Goal: Transaction & Acquisition: Download file/media

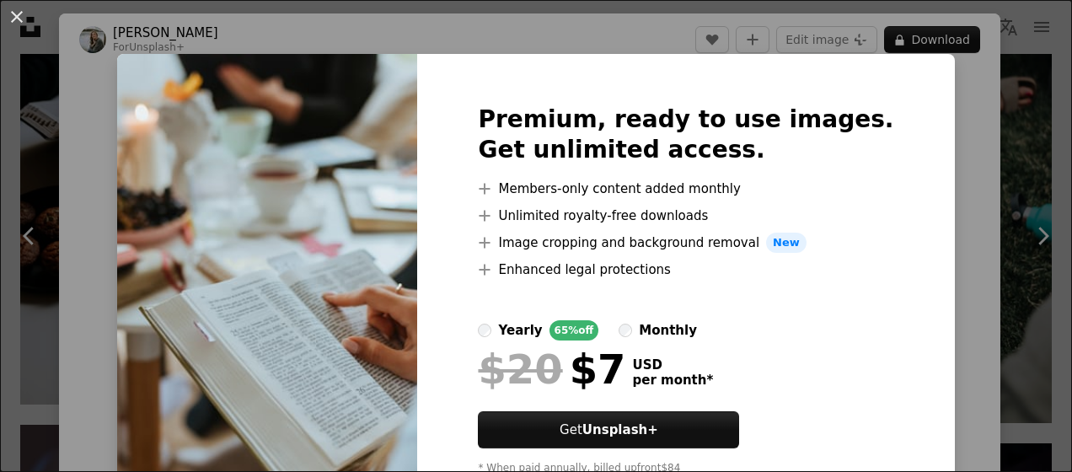
click at [967, 180] on div "An X shape Premium, ready to use images. Get unlimited access. A plus sign Memb…" at bounding box center [536, 236] width 1072 height 472
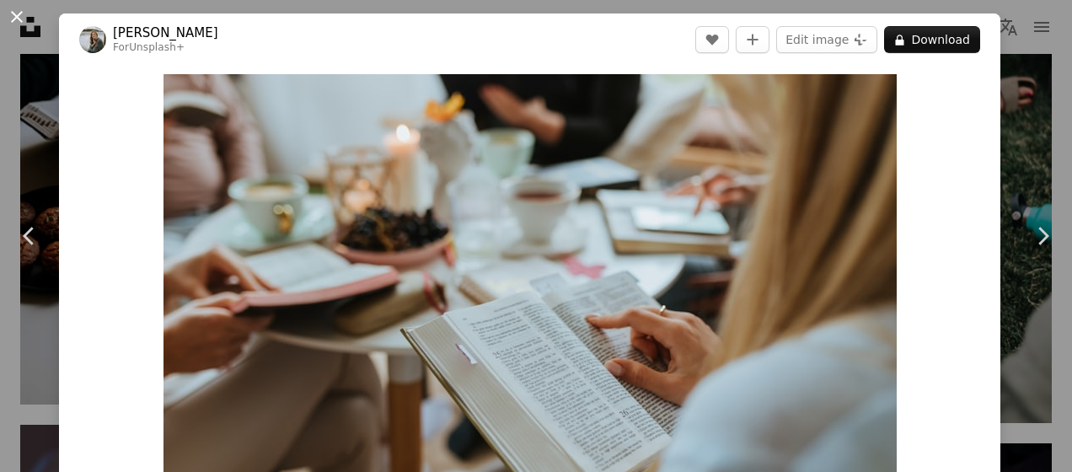
click at [18, 8] on button "An X shape" at bounding box center [17, 17] width 20 height 20
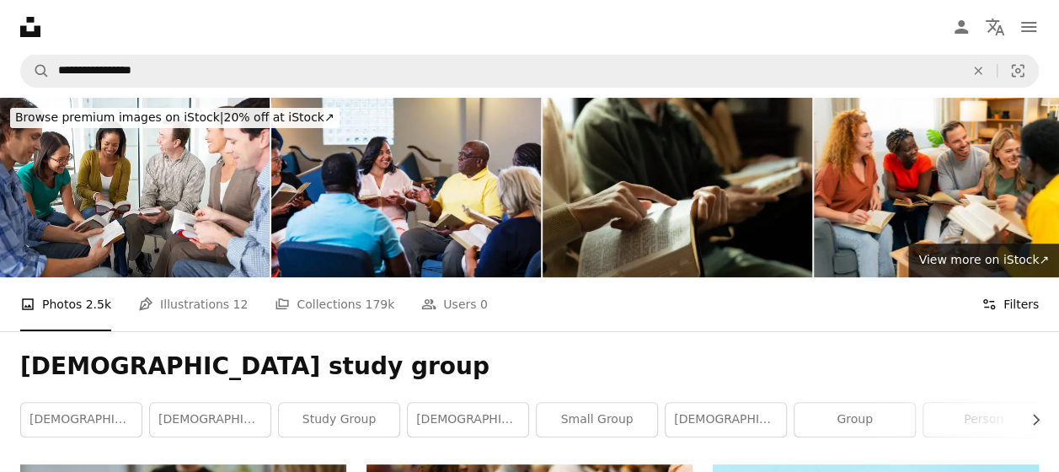
click at [1033, 301] on button "Filters Filters" at bounding box center [1010, 304] width 57 height 54
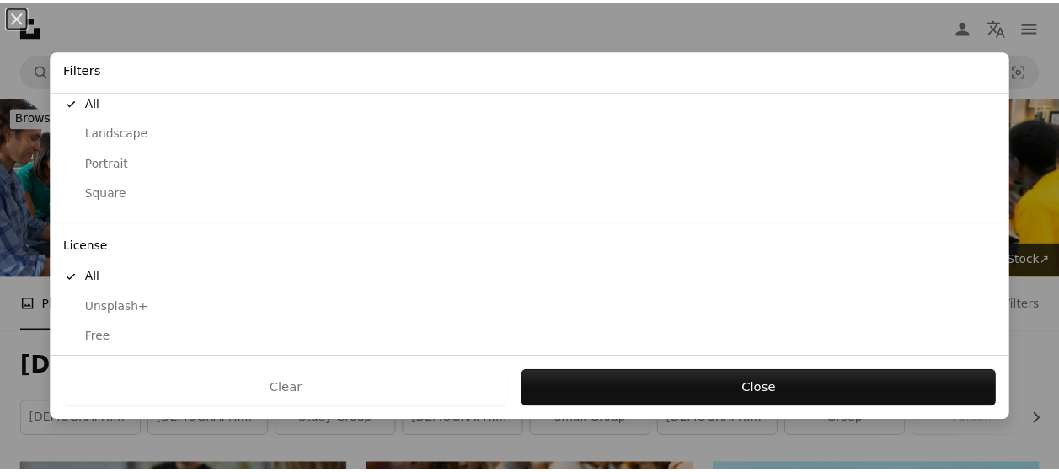
scroll to position [194, 0]
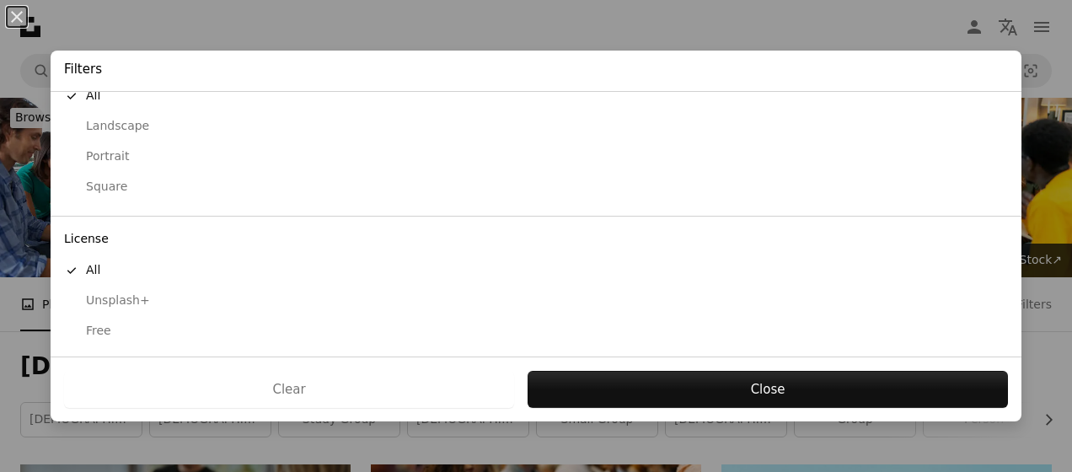
click at [108, 330] on div "Free" at bounding box center [536, 331] width 944 height 17
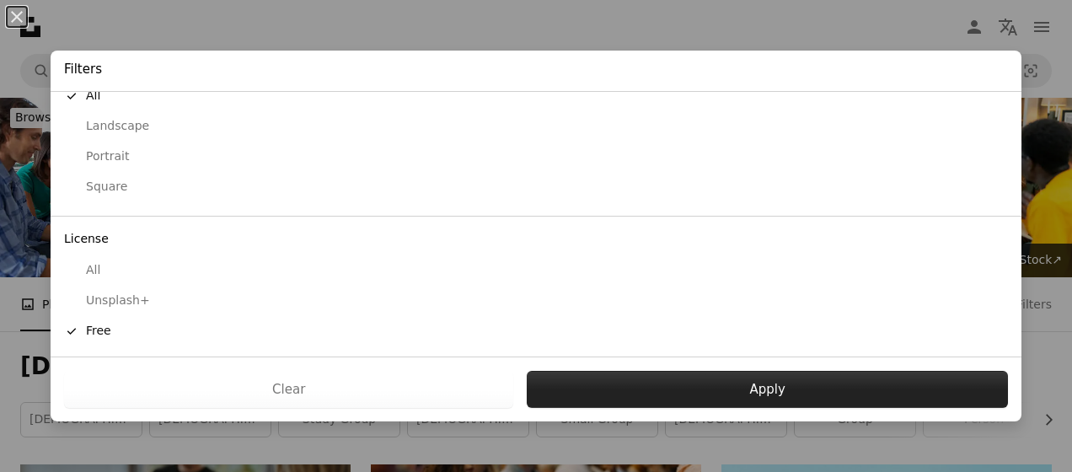
click at [691, 402] on button "Apply" at bounding box center [767, 389] width 481 height 37
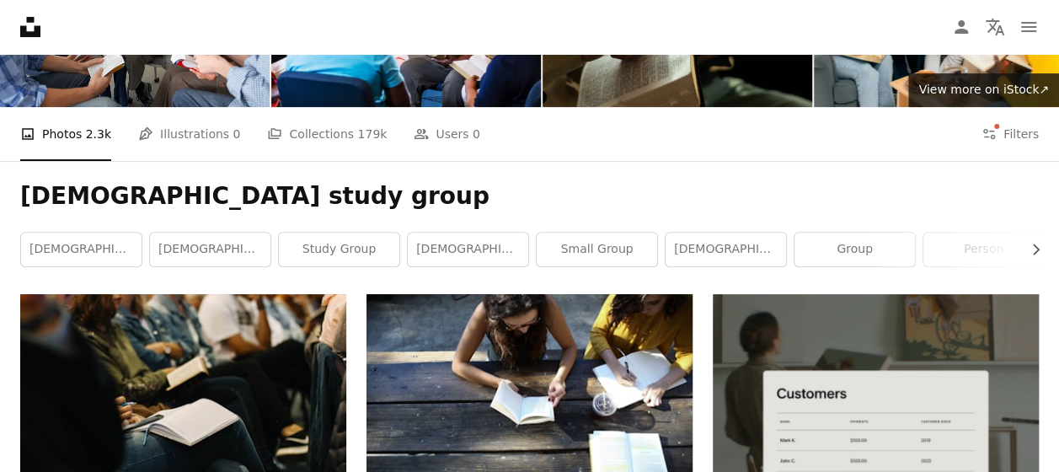
scroll to position [169, 0]
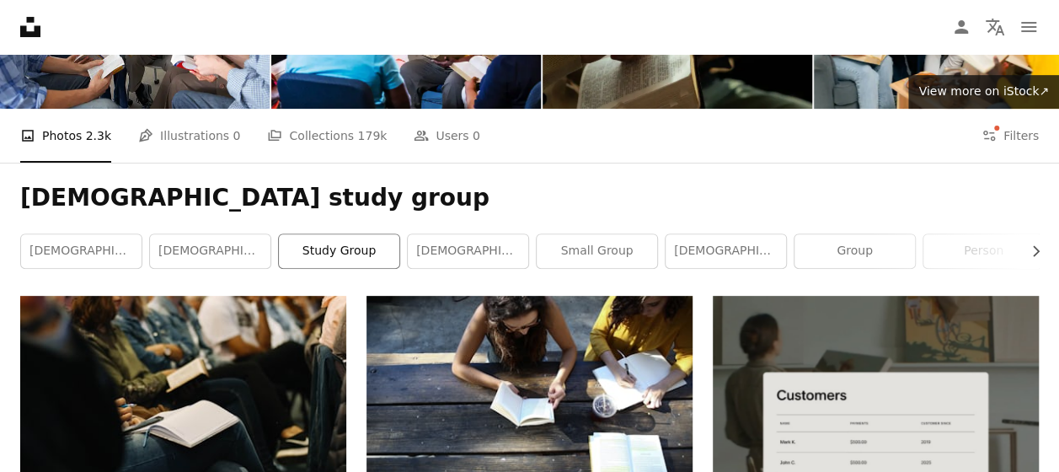
click at [344, 248] on link "study group" at bounding box center [339, 251] width 121 height 34
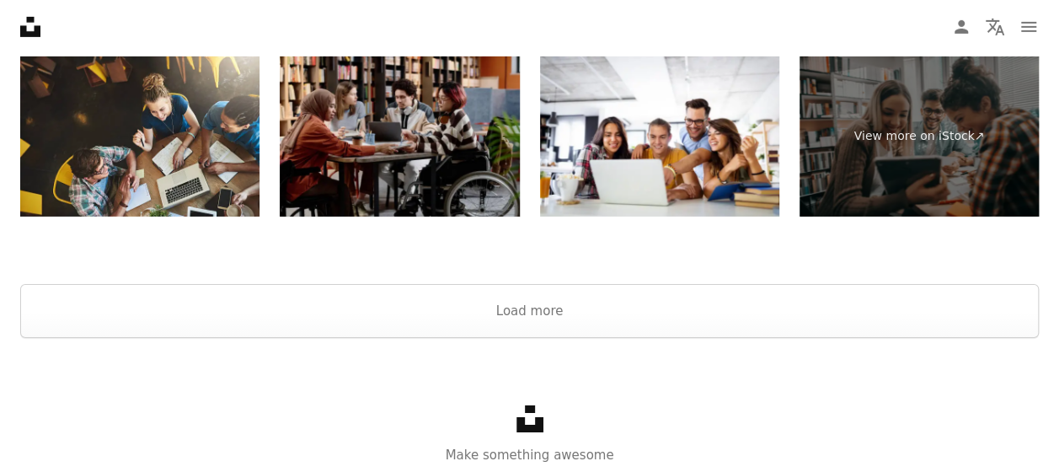
scroll to position [2843, 0]
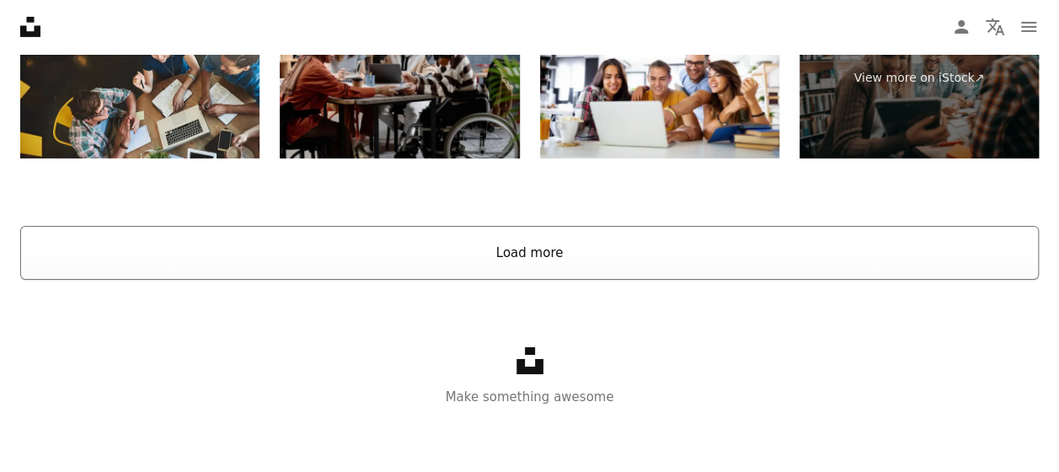
click at [388, 263] on button "Load more" at bounding box center [529, 253] width 1019 height 54
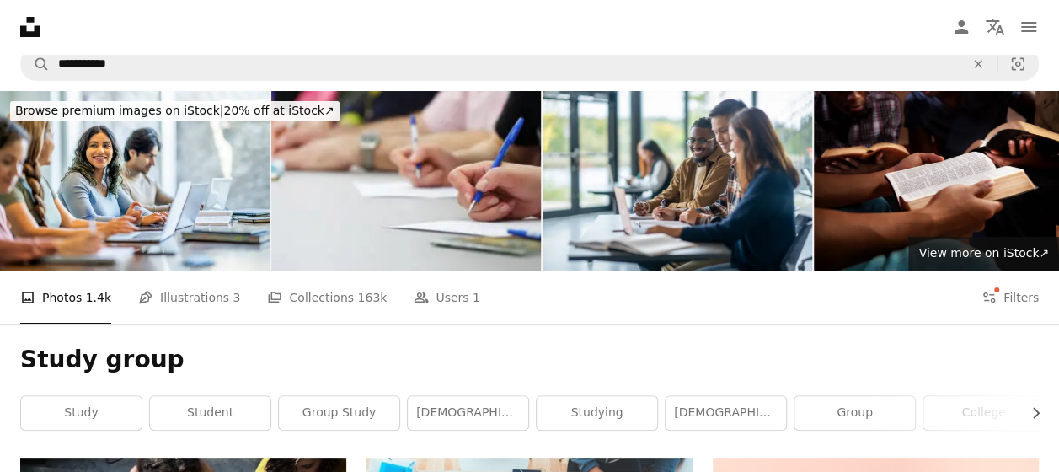
scroll to position [0, 0]
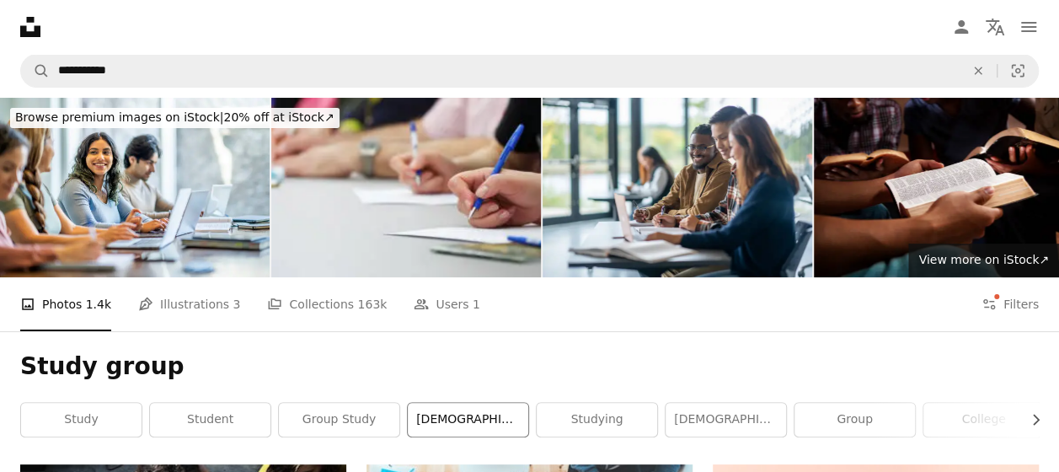
click at [439, 418] on link "[DEMOGRAPHIC_DATA] study" at bounding box center [468, 420] width 121 height 34
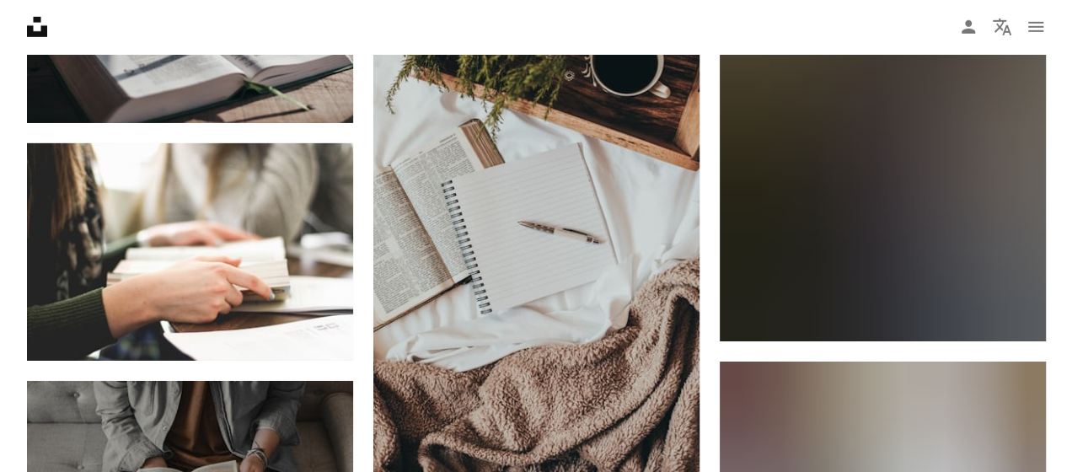
scroll to position [5814, 0]
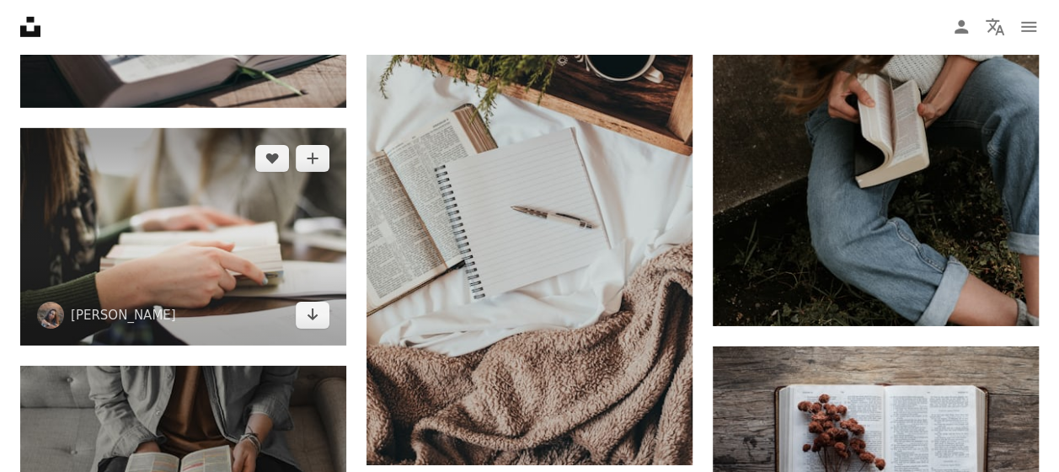
click at [308, 256] on img at bounding box center [183, 236] width 326 height 217
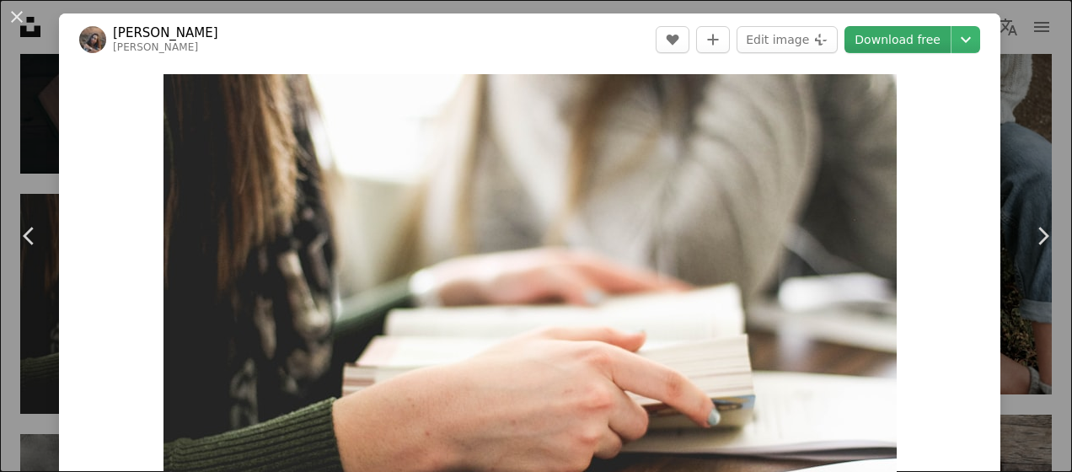
click at [895, 44] on link "Download free" at bounding box center [897, 39] width 106 height 27
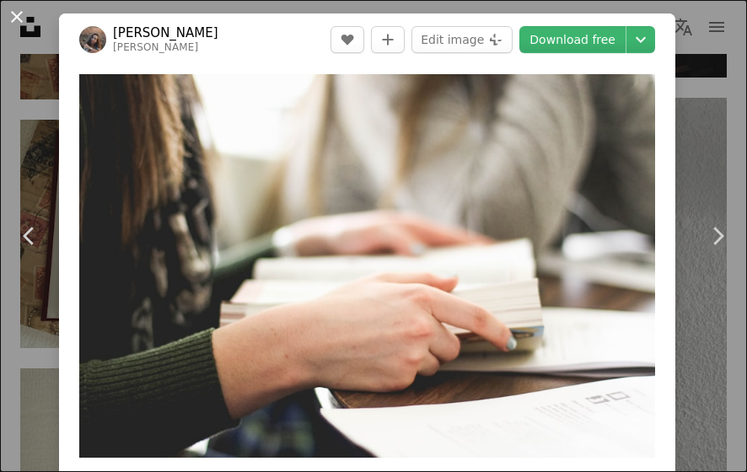
click at [18, 19] on button "An X shape" at bounding box center [17, 17] width 20 height 20
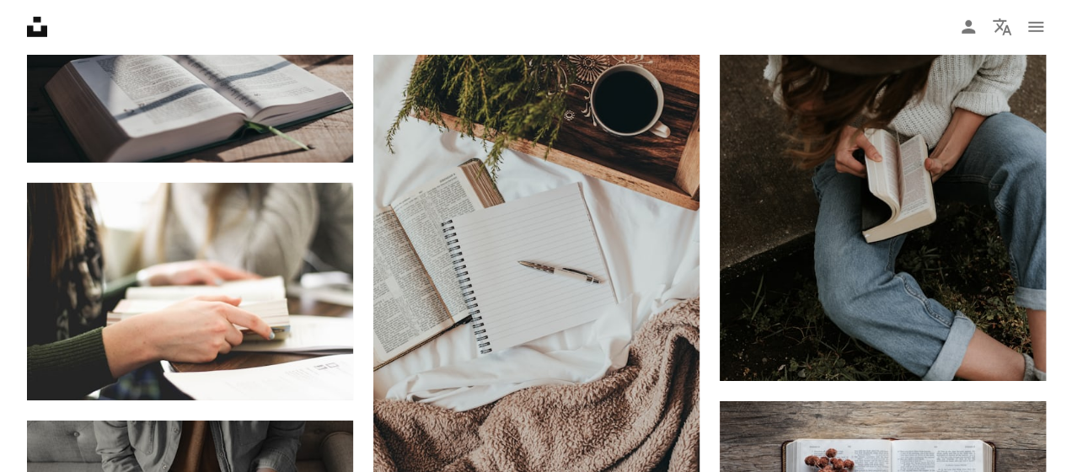
scroll to position [5774, 0]
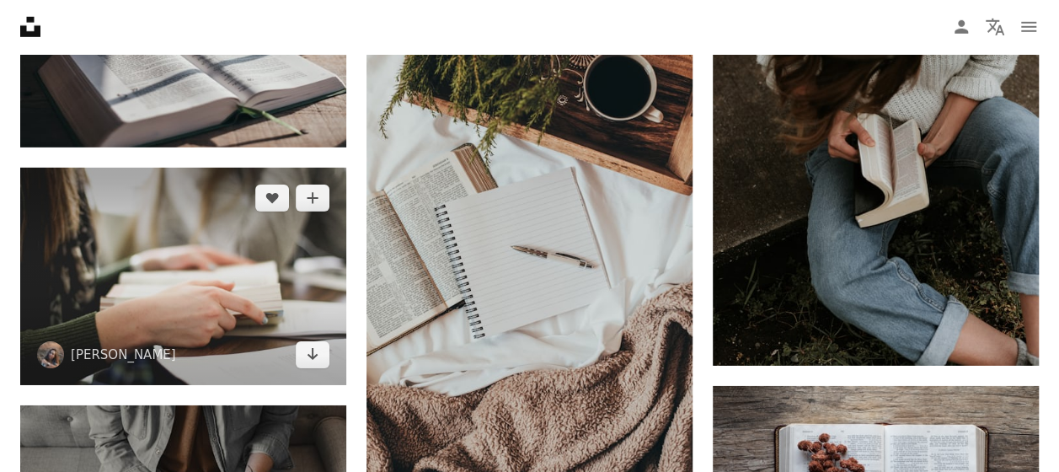
click at [260, 290] on img at bounding box center [183, 276] width 326 height 217
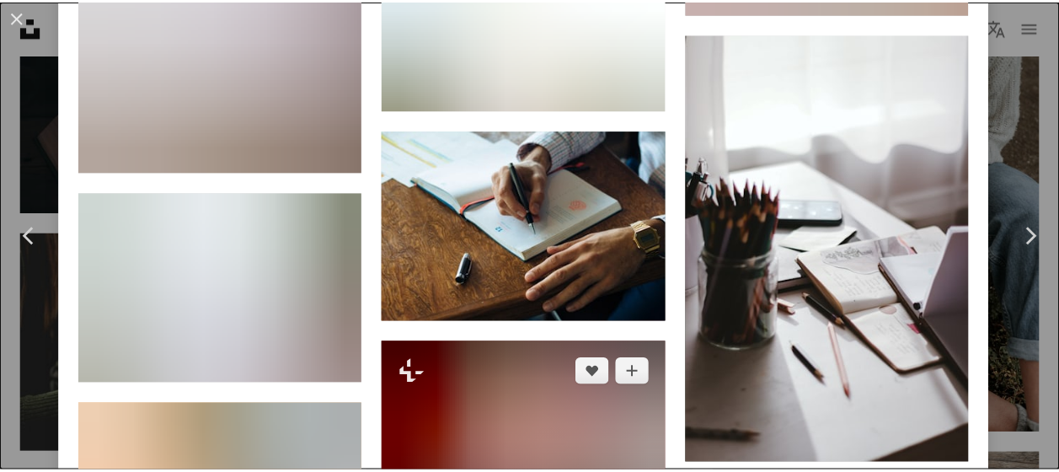
scroll to position [4298, 0]
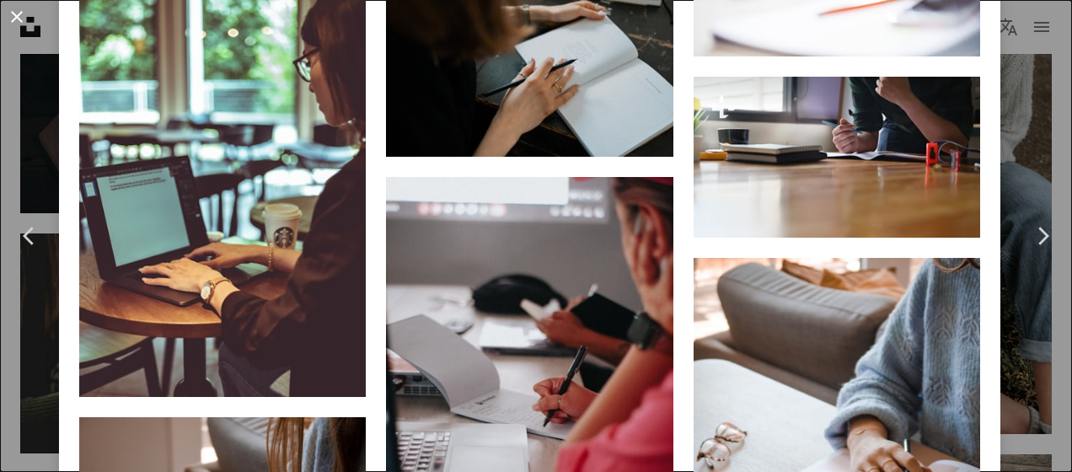
click at [9, 13] on button "An X shape" at bounding box center [17, 17] width 20 height 20
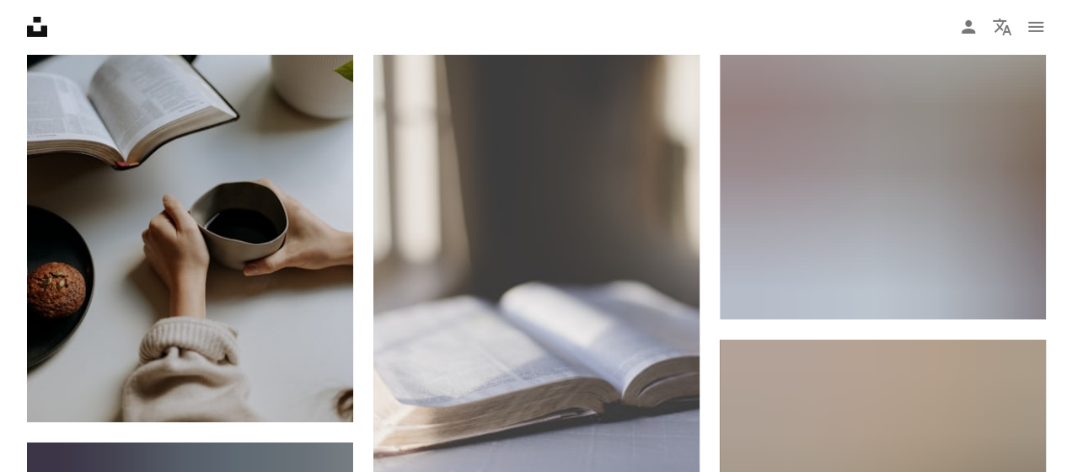
scroll to position [2825, 0]
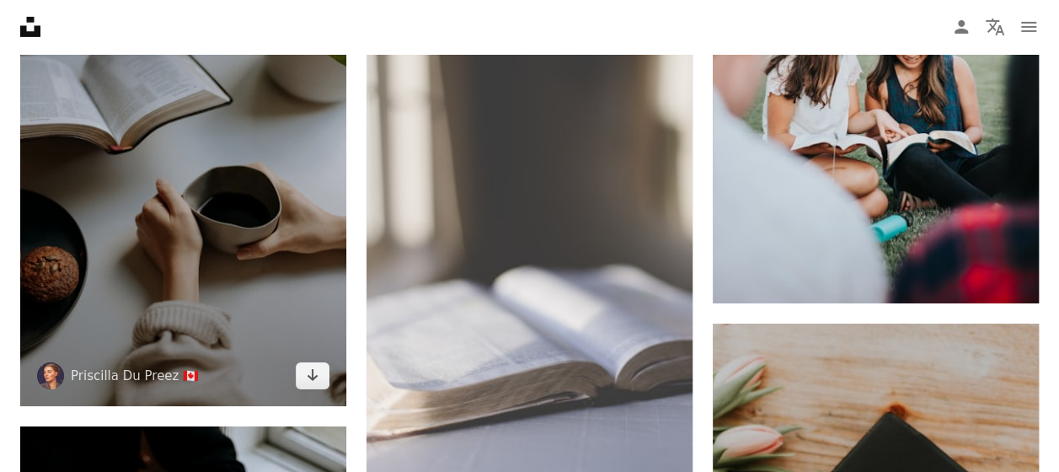
click at [276, 287] on img at bounding box center [183, 162] width 326 height 490
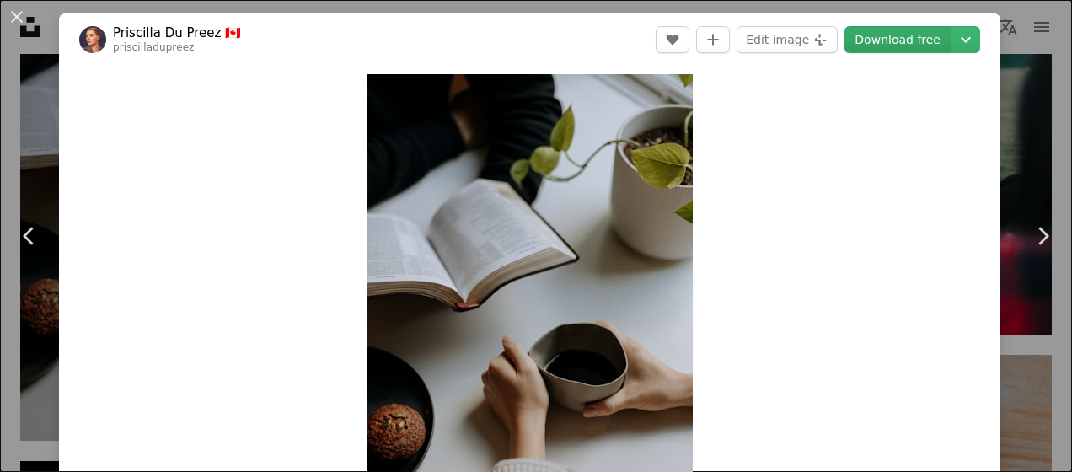
click at [881, 44] on link "Download free" at bounding box center [897, 39] width 106 height 27
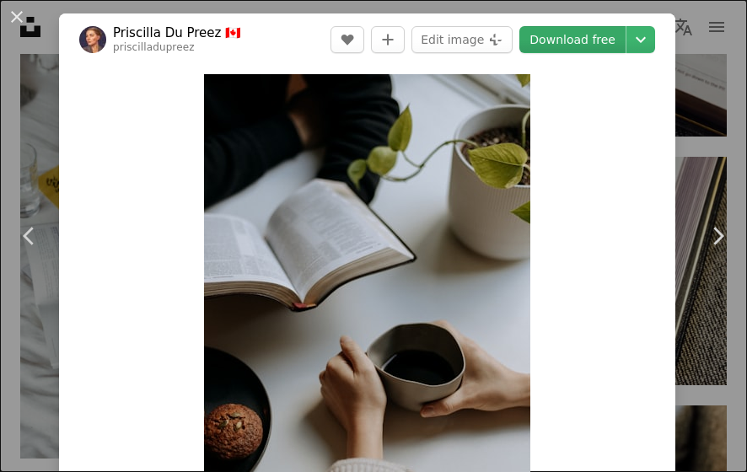
click at [568, 40] on link "Download free" at bounding box center [572, 39] width 106 height 27
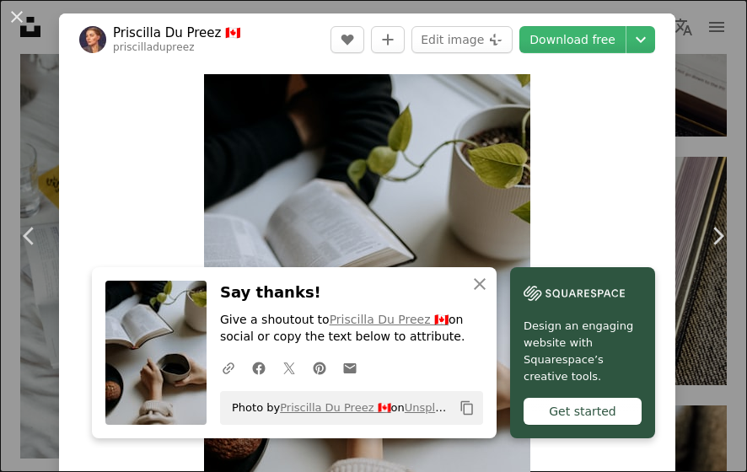
drag, startPoint x: 14, startPoint y: 14, endPoint x: 174, endPoint y: 88, distance: 175.7
click at [14, 14] on button "An X shape" at bounding box center [17, 17] width 20 height 20
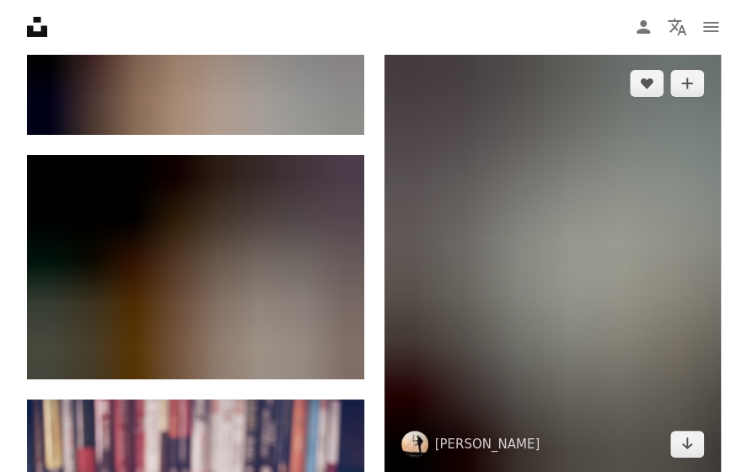
scroll to position [2066, 0]
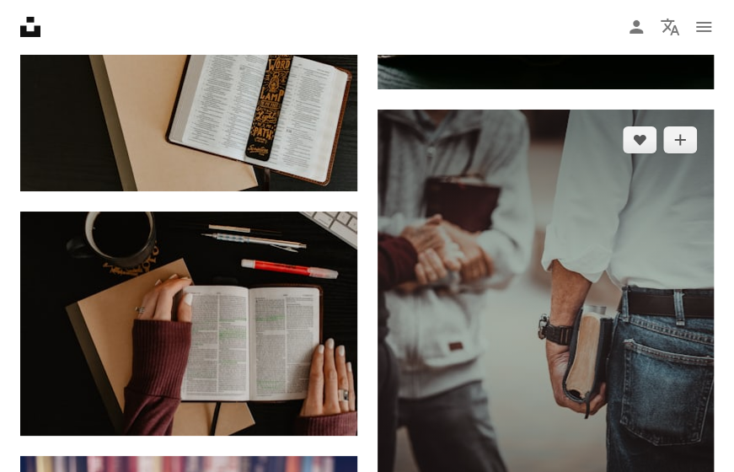
click at [649, 191] on img at bounding box center [546, 320] width 337 height 420
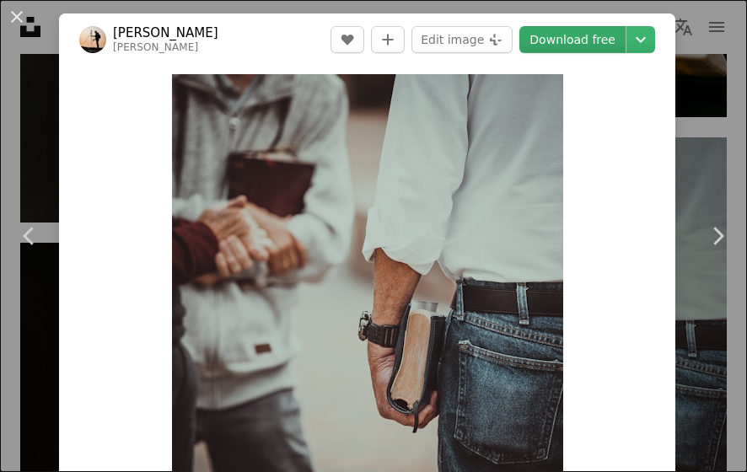
click at [583, 42] on link "Download free" at bounding box center [572, 39] width 106 height 27
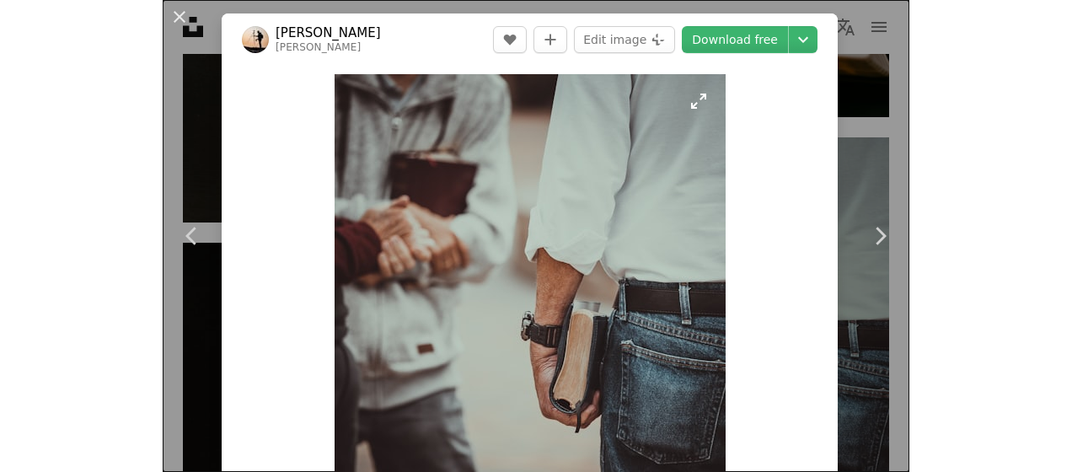
scroll to position [2784, 0]
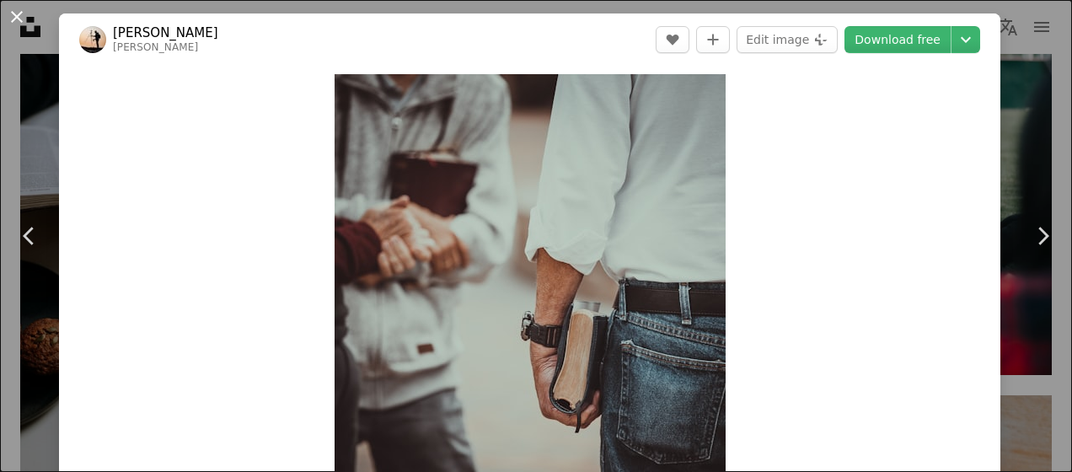
click at [13, 14] on button "An X shape" at bounding box center [17, 17] width 20 height 20
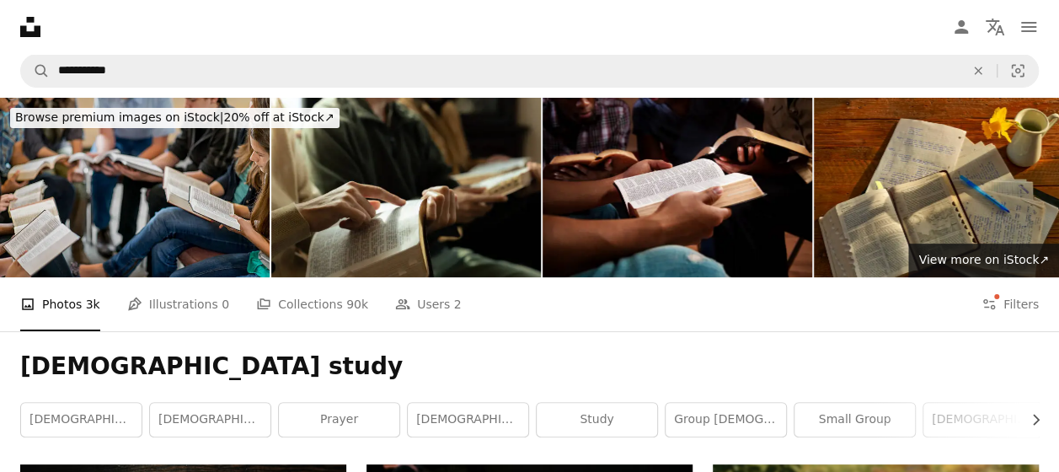
click at [168, 212] on img at bounding box center [135, 187] width 270 height 179
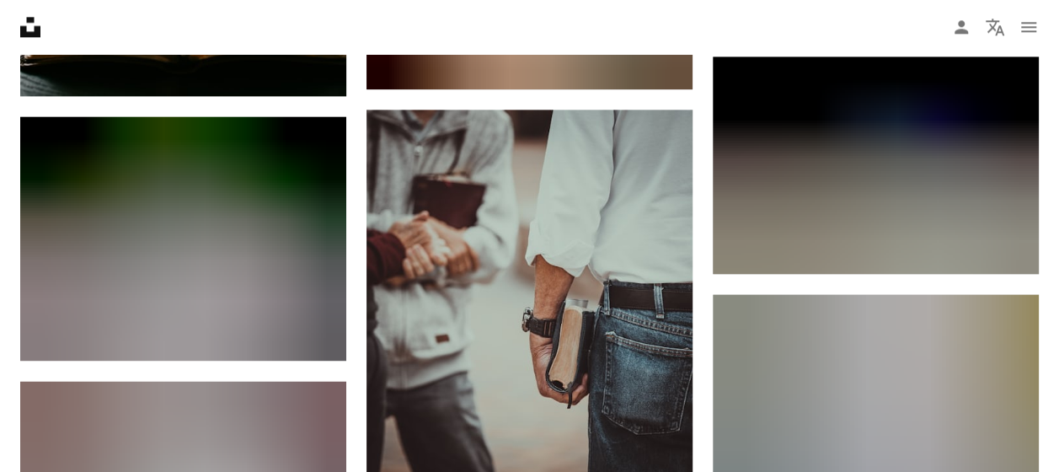
scroll to position [674, 0]
